Goal: Book appointment/travel/reservation

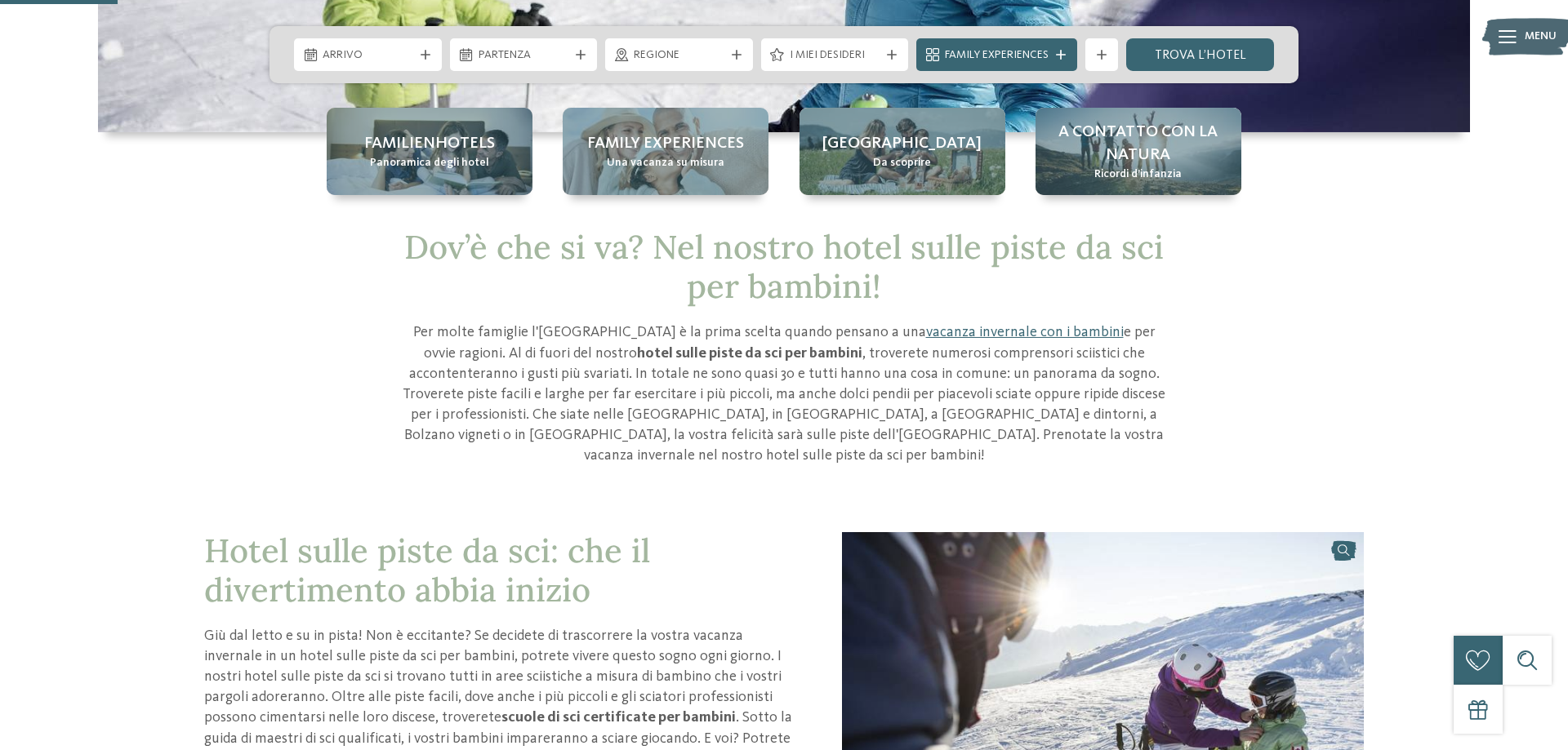
scroll to position [333, 0]
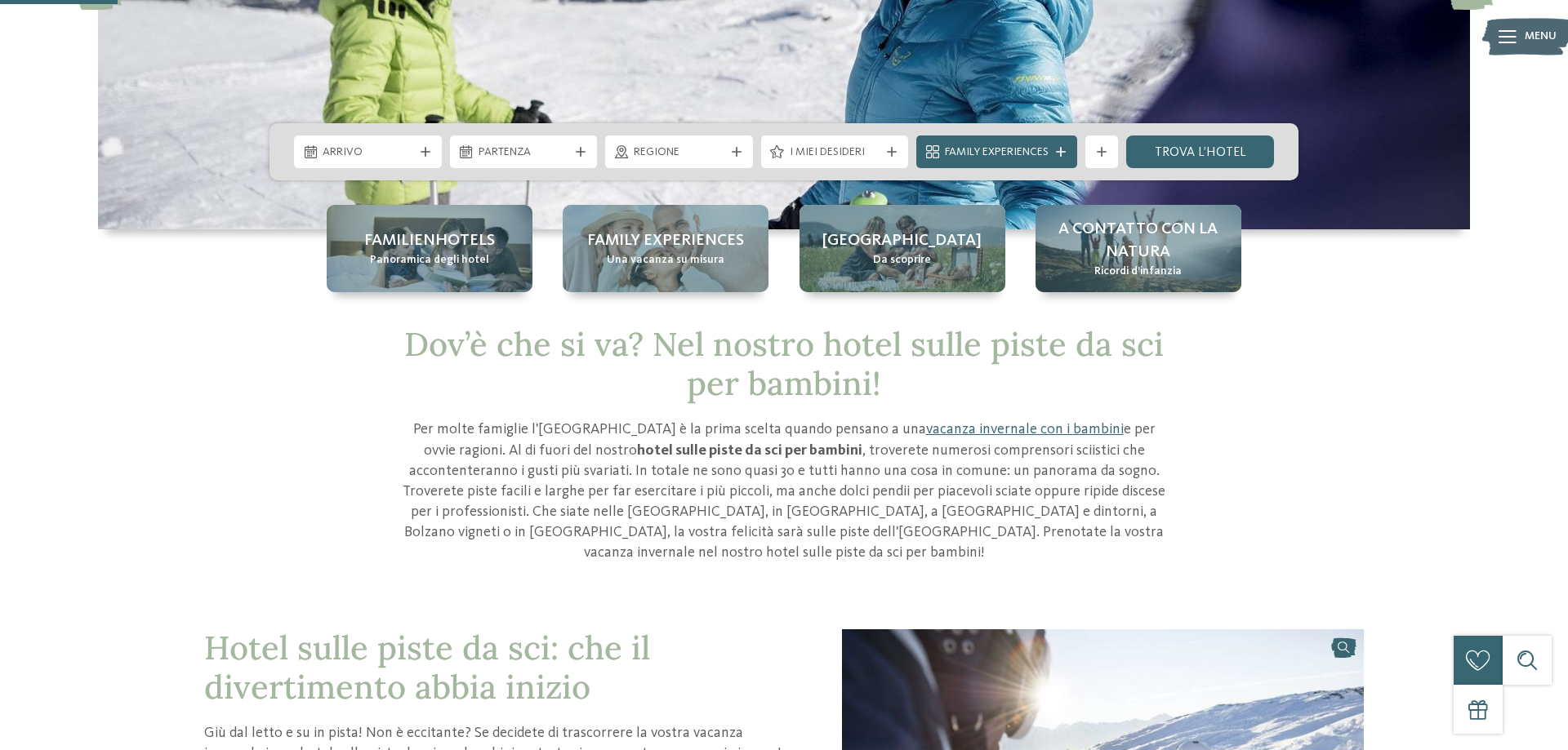
click at [428, 133] on div "Arrivo Partenza" at bounding box center [784, 152] width 1029 height 57
click at [428, 146] on div "Arrivo" at bounding box center [367, 152] width 147 height 32
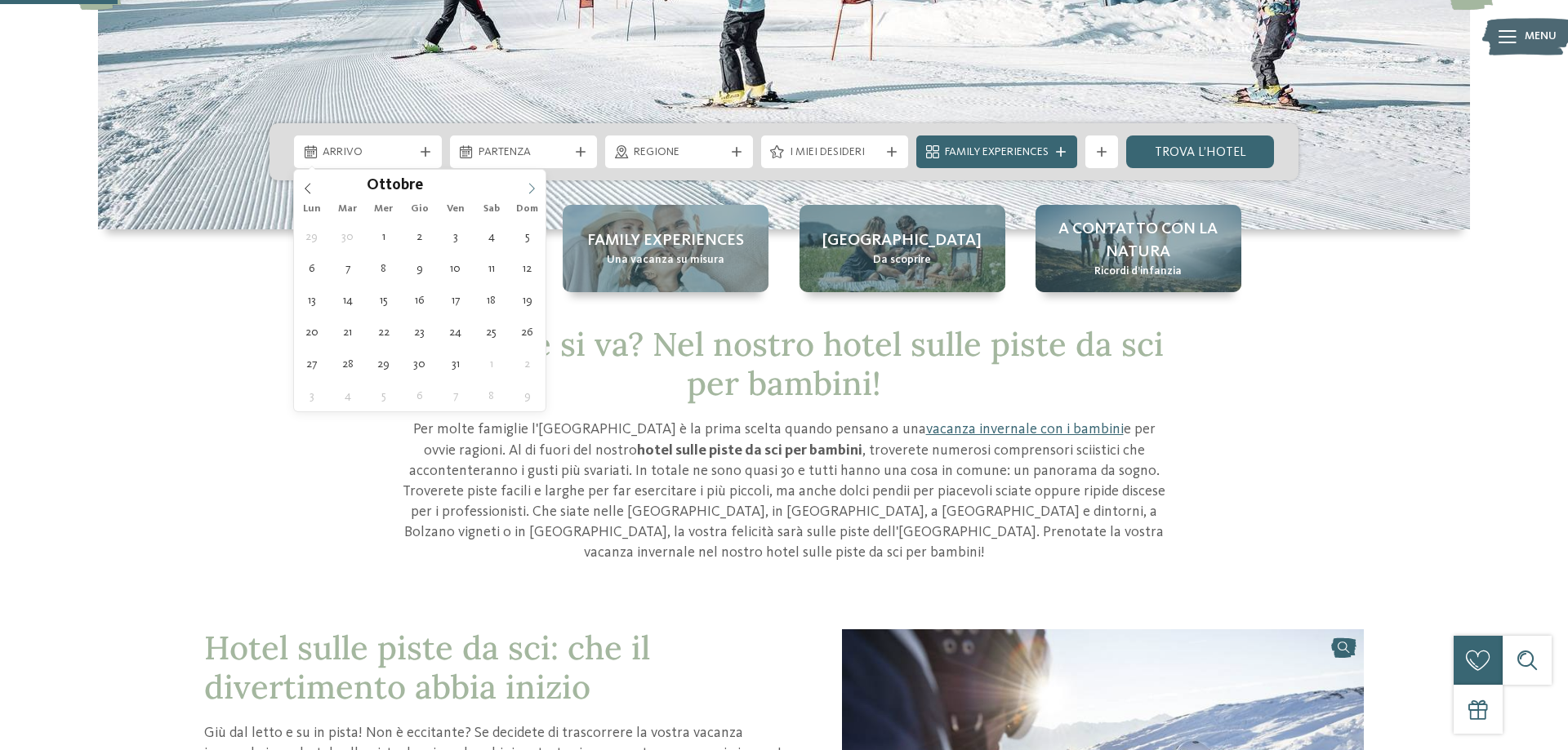
click at [532, 194] on span at bounding box center [531, 183] width 28 height 28
type div "[DATE]"
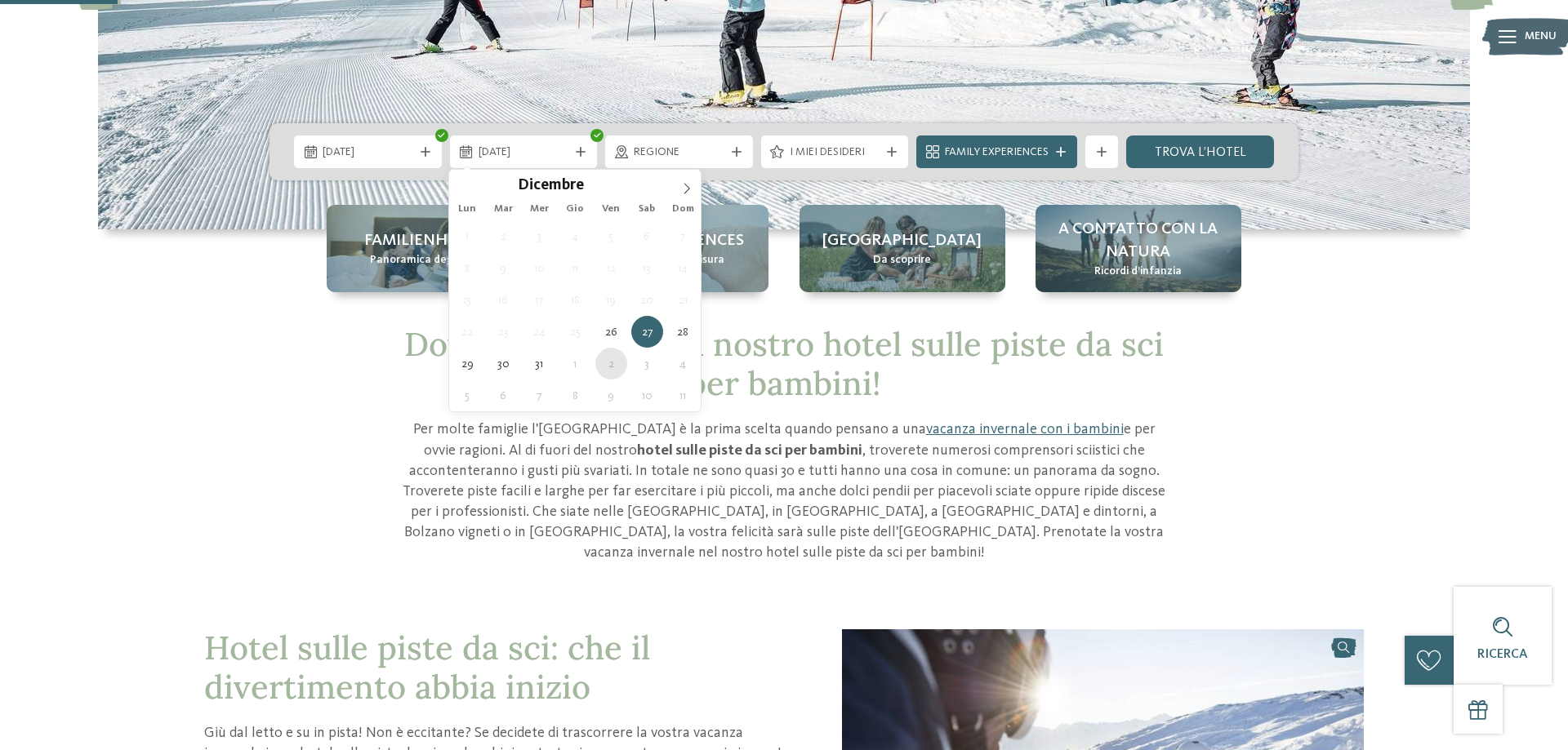
type div "[DATE]"
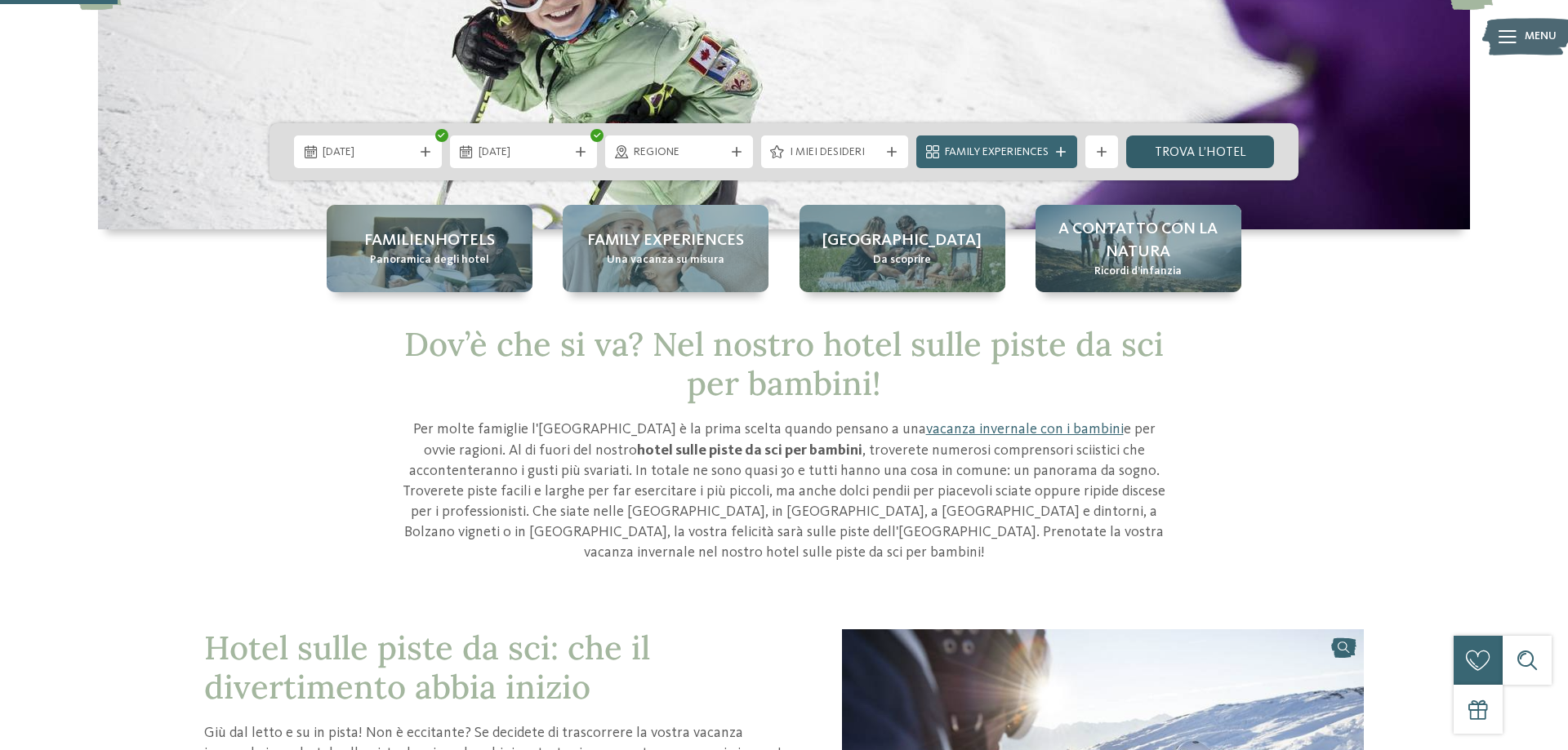
click at [1163, 156] on link "trova l’hotel" at bounding box center [1199, 152] width 147 height 32
